Goal: Information Seeking & Learning: Learn about a topic

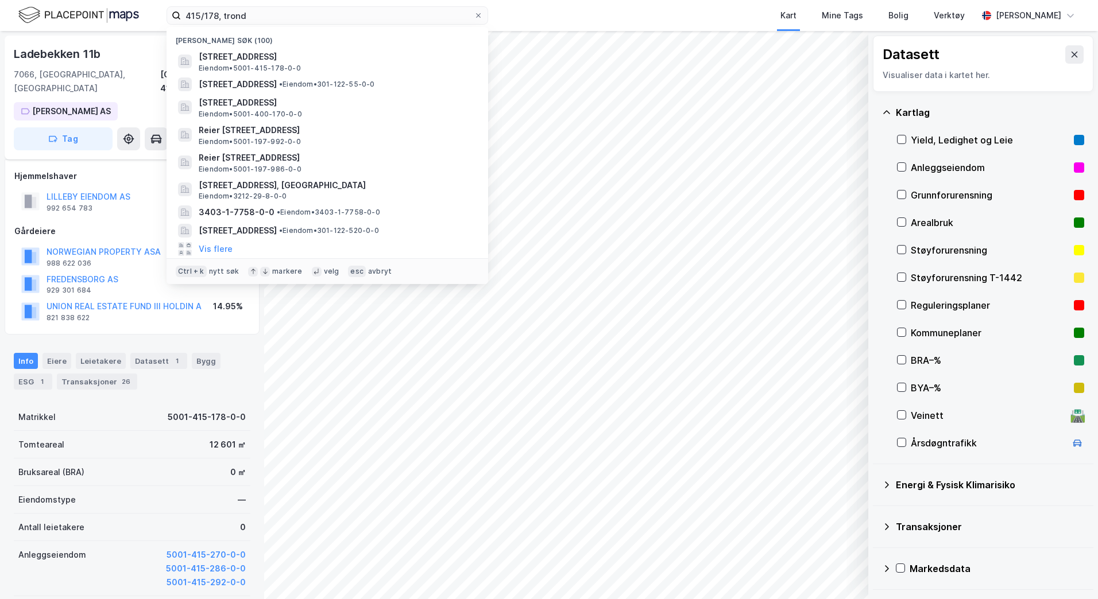
scroll to position [67, 0]
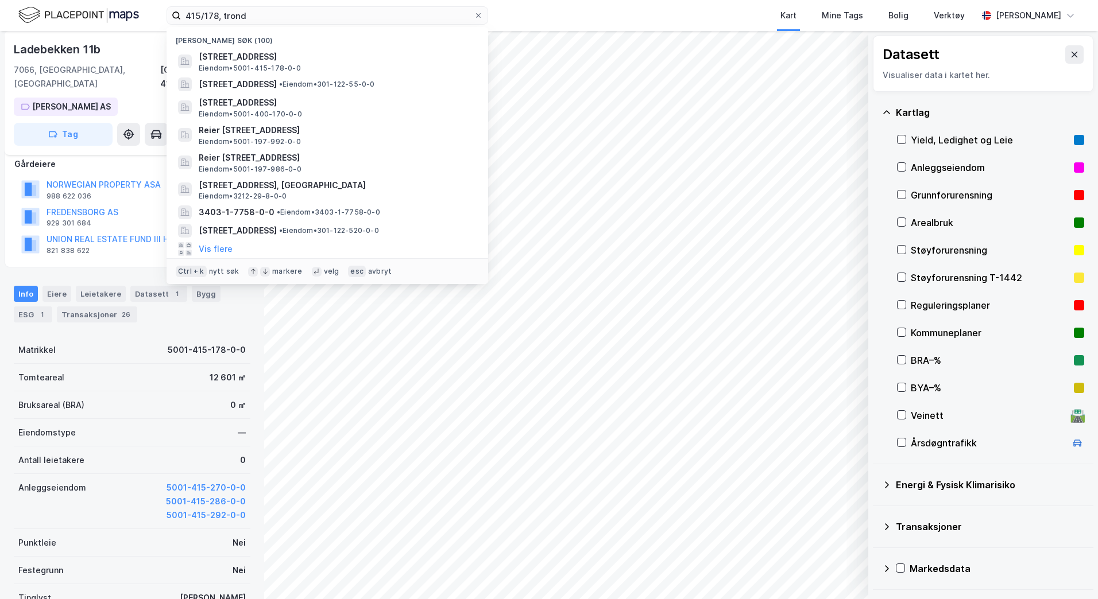
click at [145, 13] on div "415/178, [PERSON_NAME] søk (100) [STREET_ADDRESS] Eiendom • 5001-415-178-0-0 [S…" at bounding box center [549, 15] width 1098 height 31
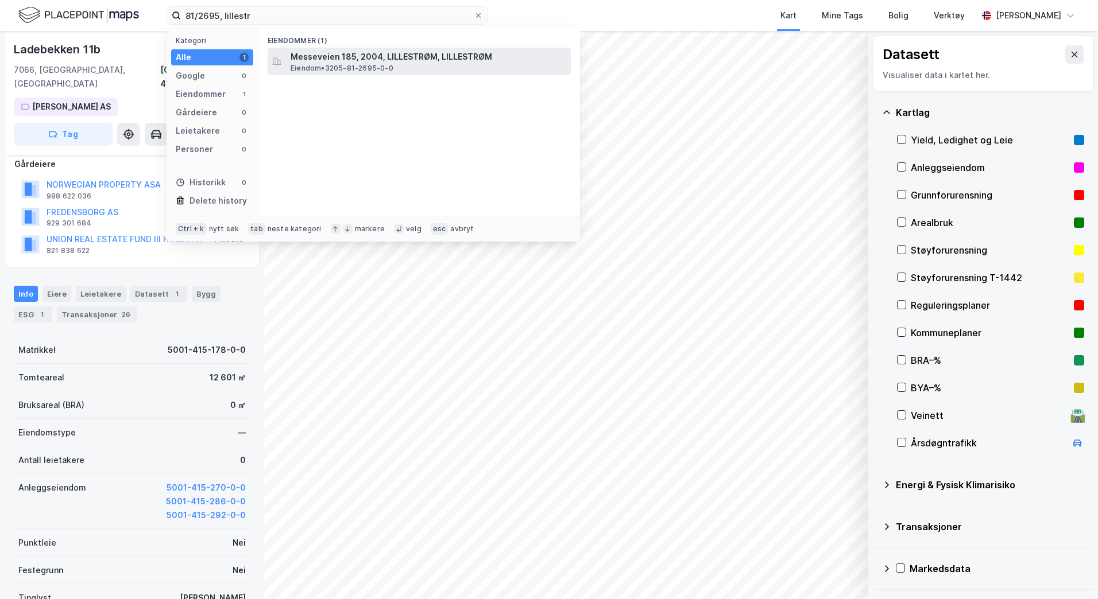
type input "81/2695, lillestr"
click at [357, 60] on span "Messeveien 185, 2004, LILLESTRØM, LILLESTRØM" at bounding box center [429, 57] width 276 height 14
